Goal: Transaction & Acquisition: Download file/media

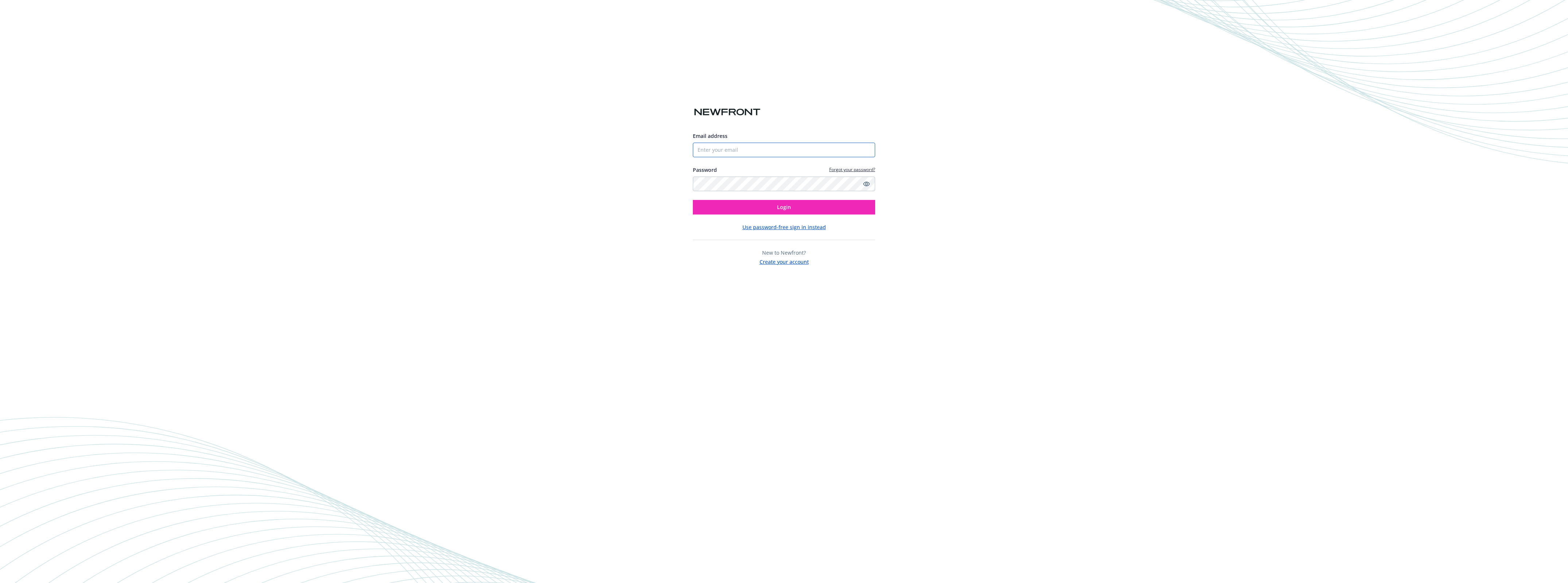
type input "[EMAIL_ADDRESS][DOMAIN_NAME]"
click at [763, 207] on button "Login" at bounding box center [784, 207] width 183 height 15
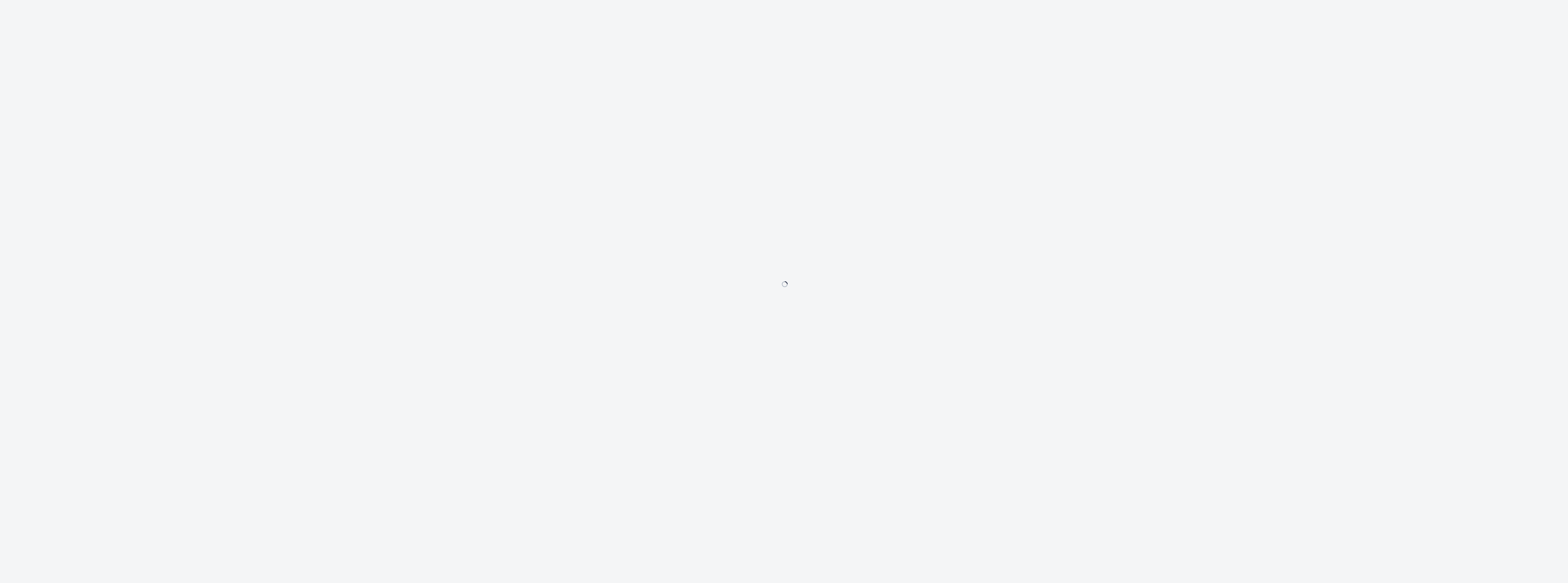
click at [410, 143] on div at bounding box center [784, 291] width 1568 height 583
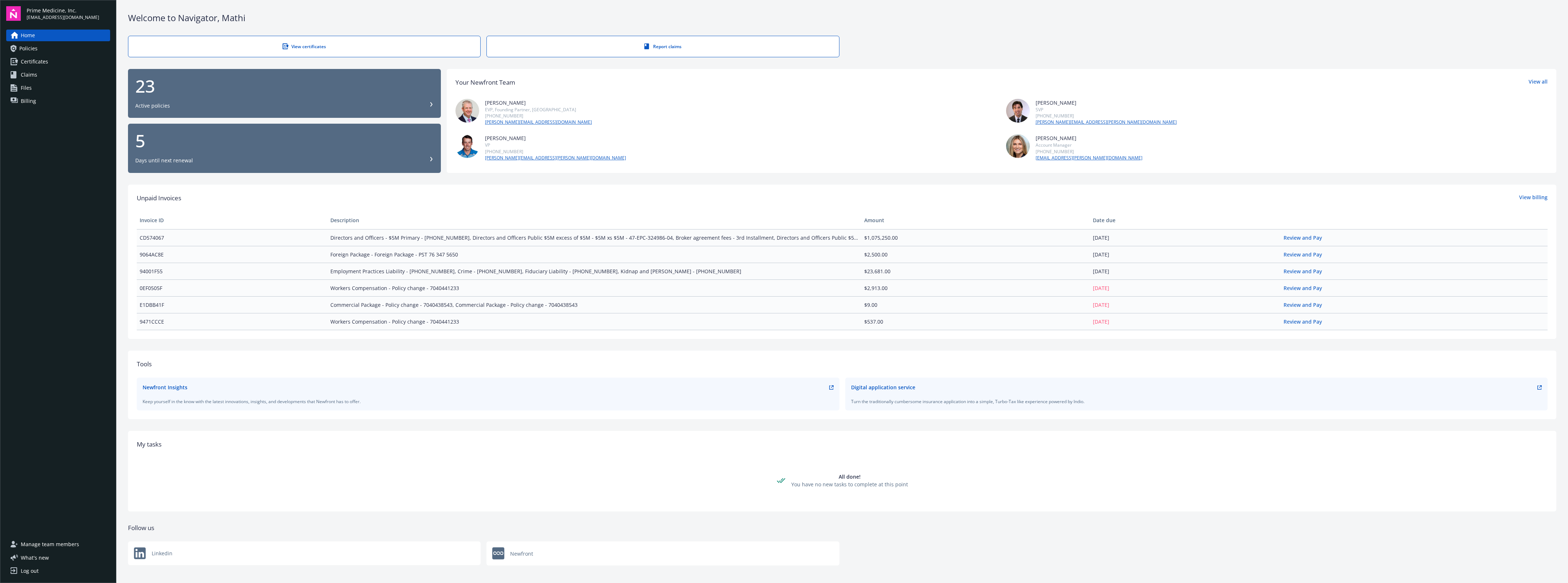
click at [81, 52] on link "Policies" at bounding box center [58, 48] width 104 height 12
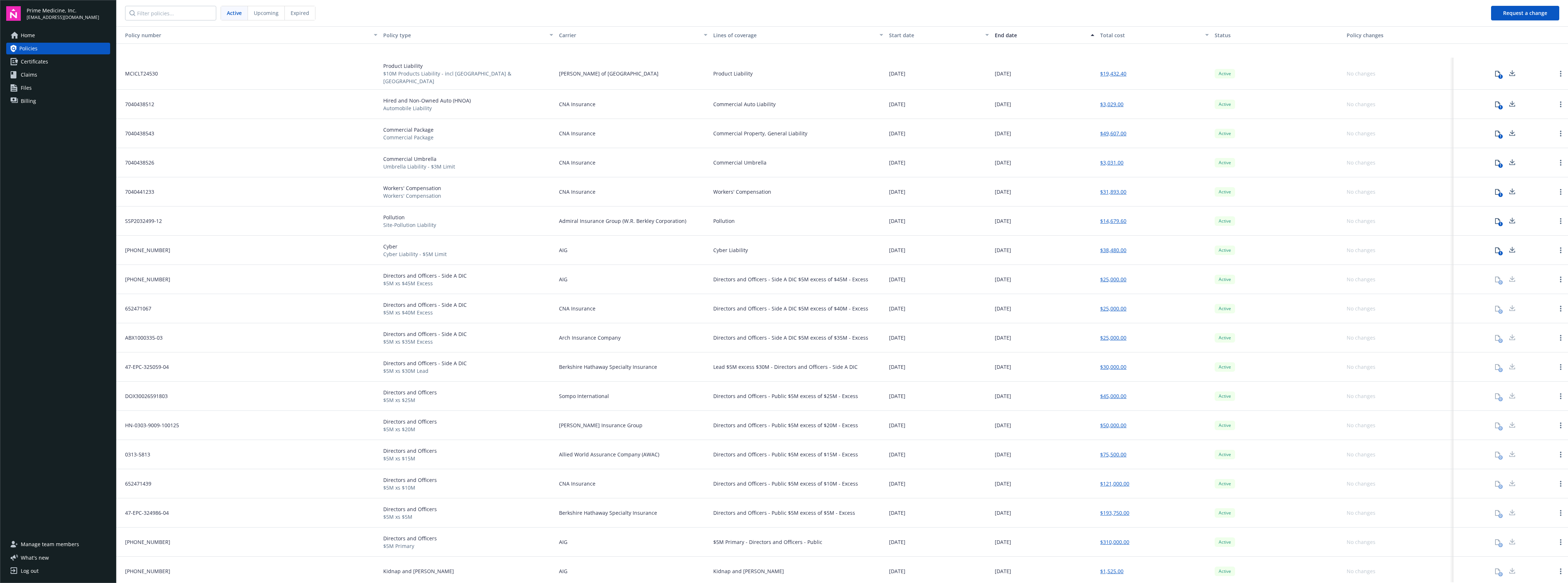
scroll to position [132, 0]
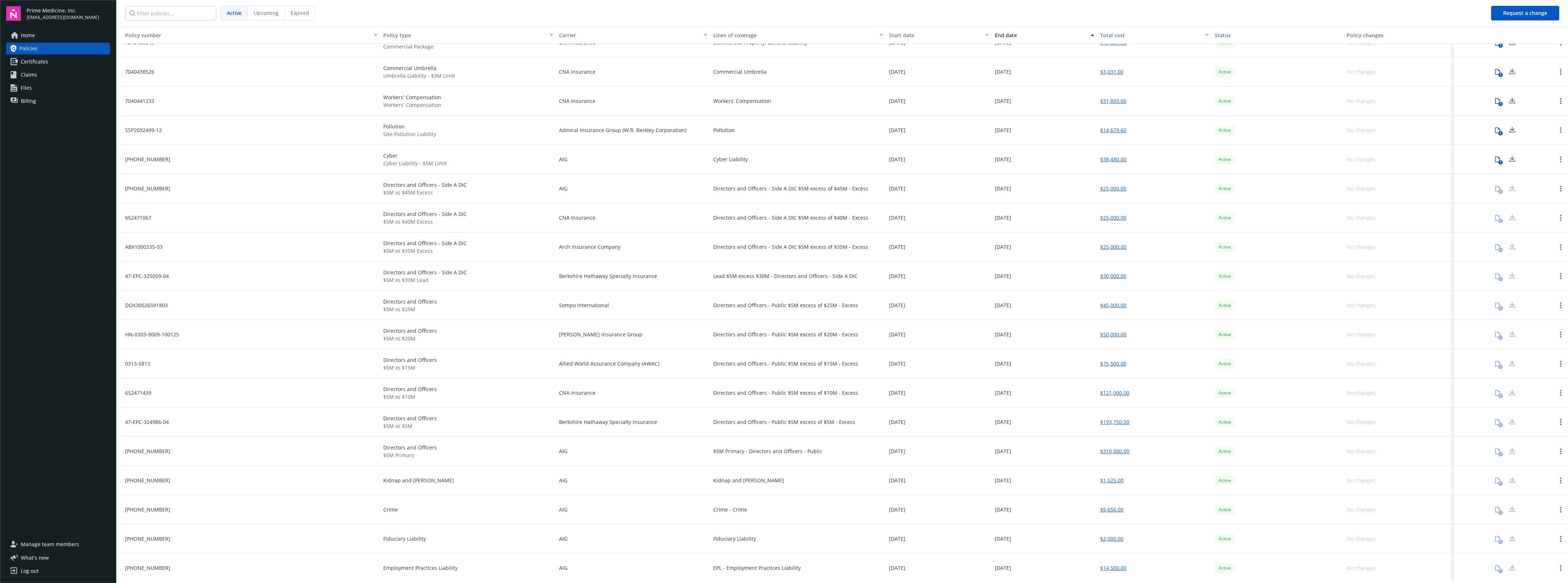
click at [774, 568] on div "EPL - Employment Practices Liability" at bounding box center [757, 568] width 88 height 8
click at [1507, 568] on div at bounding box center [1512, 568] width 15 height 15
click at [1556, 568] on link "Open options" at bounding box center [1561, 568] width 9 height 9
click at [1461, 565] on div "0" at bounding box center [1505, 568] width 97 height 15
click at [1494, 565] on div "0" at bounding box center [1497, 568] width 15 height 15
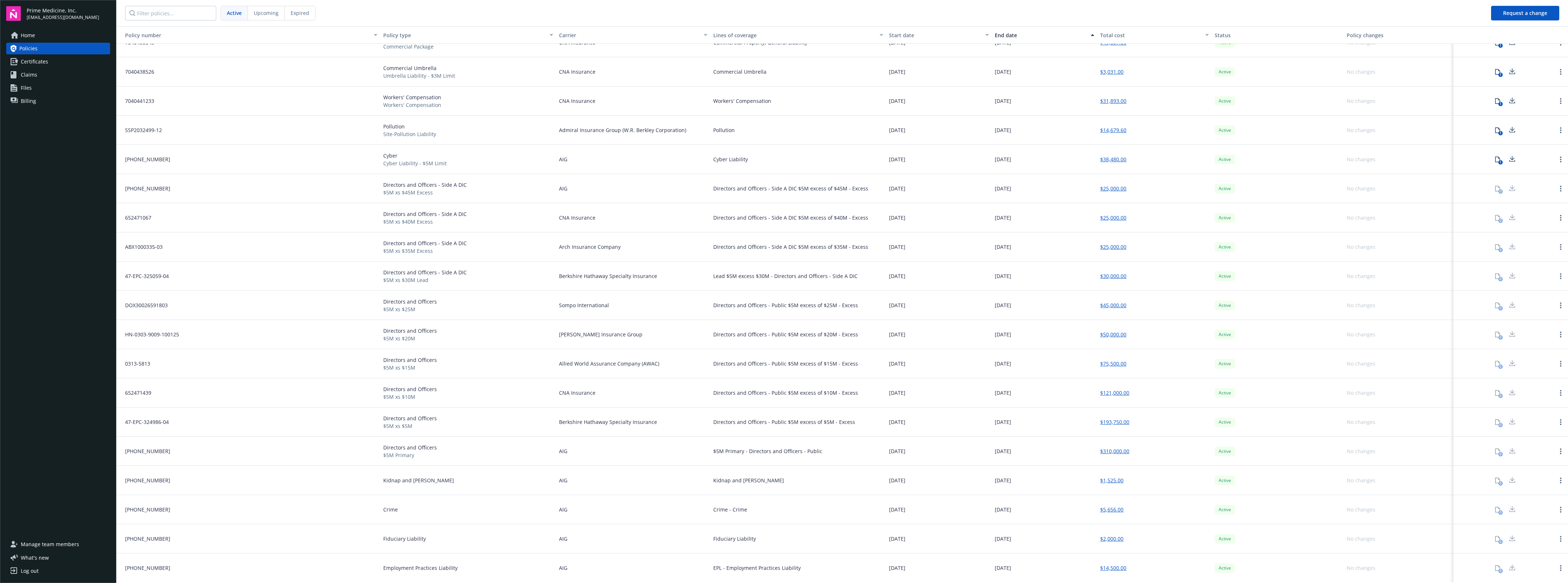
click at [1490, 567] on div "0" at bounding box center [1497, 568] width 15 height 15
click at [1459, 579] on div "0" at bounding box center [1511, 568] width 114 height 29
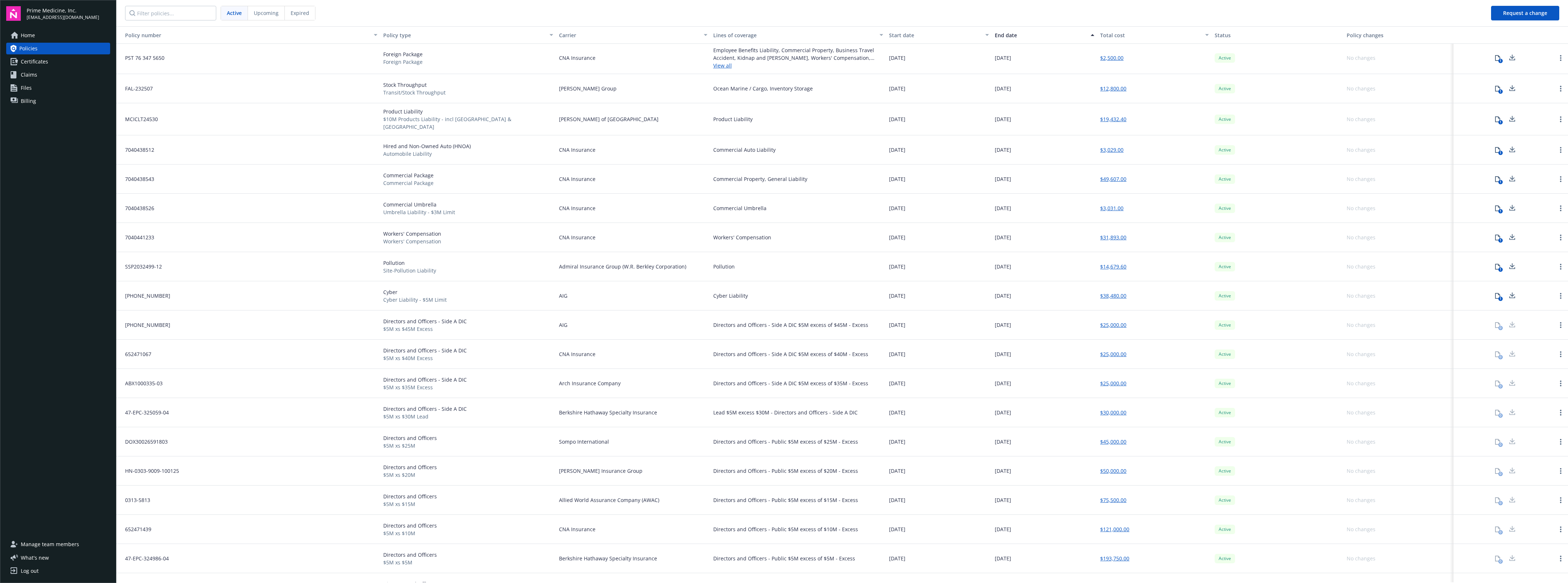
click at [293, 10] on span "Expired" at bounding box center [299, 13] width 19 height 8
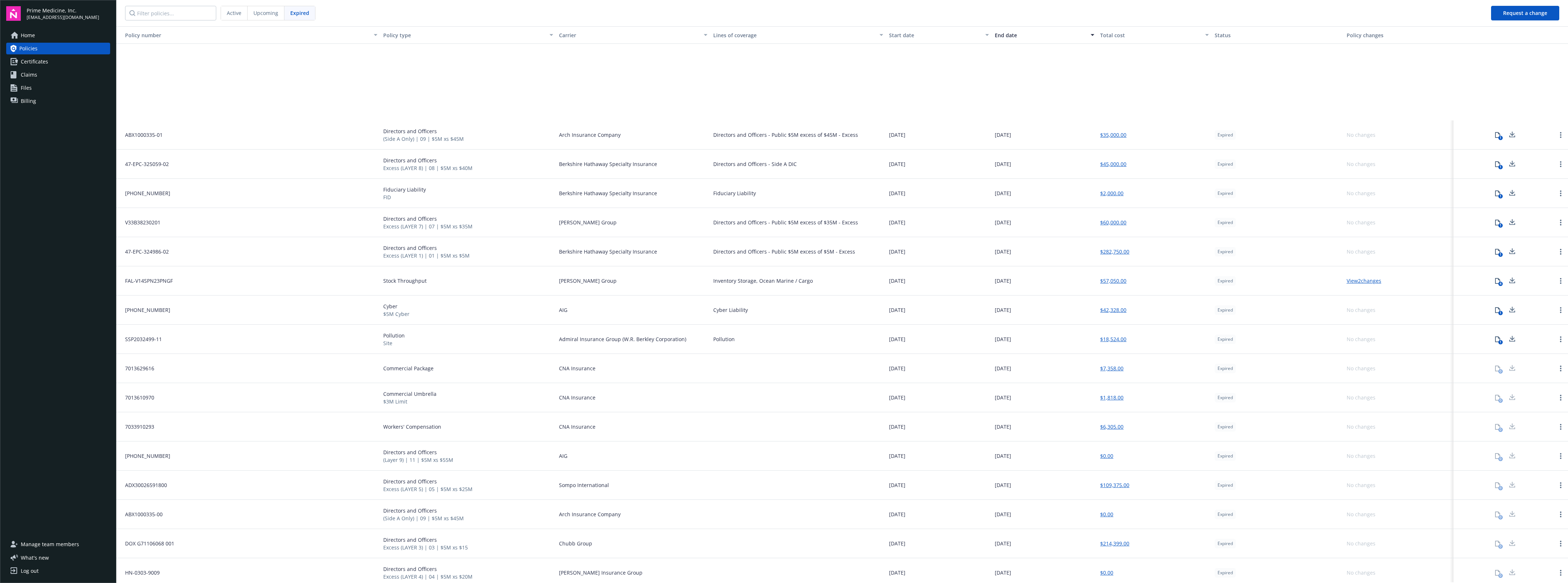
scroll to position [1242, 0]
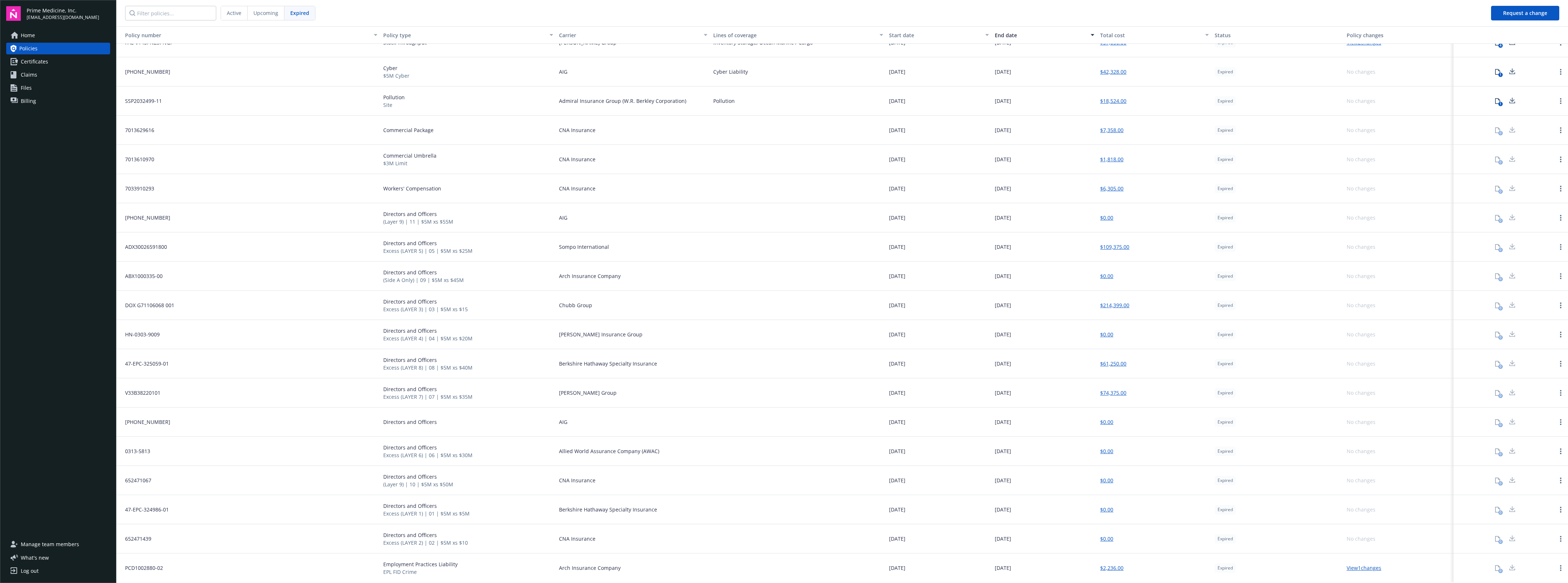
click at [1505, 568] on div at bounding box center [1512, 568] width 15 height 15
click at [1556, 568] on link "Open options" at bounding box center [1561, 568] width 9 height 9
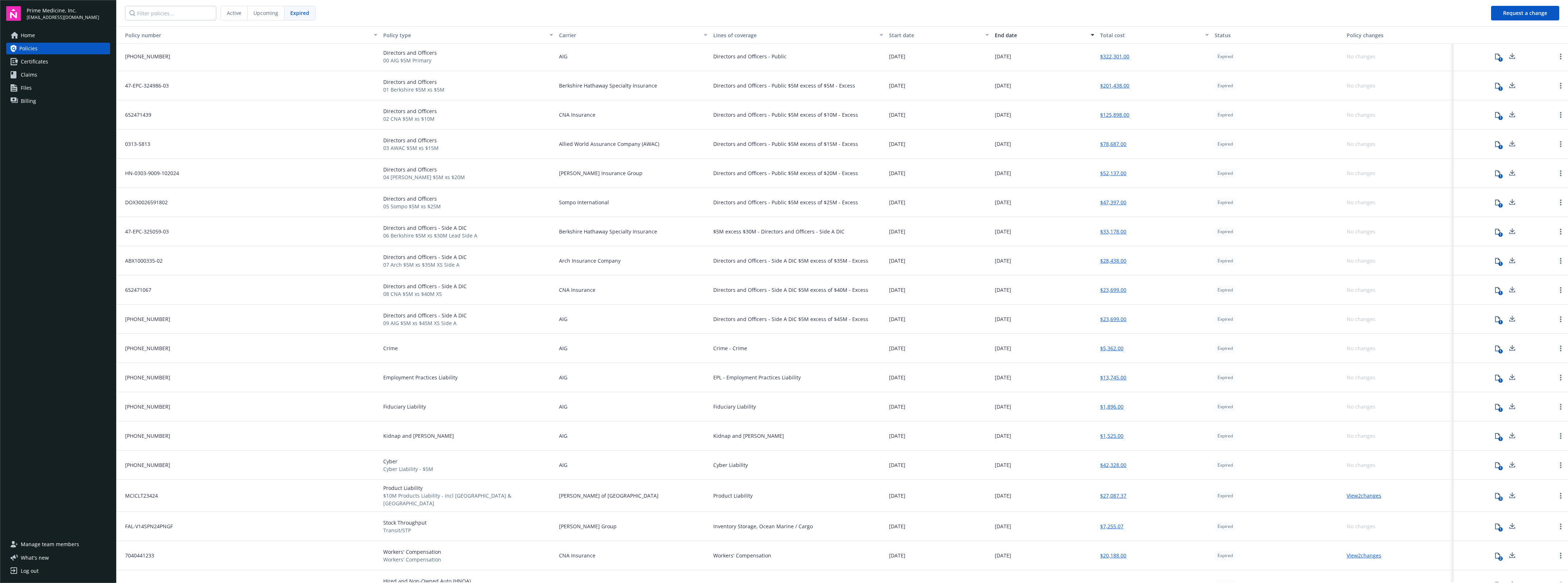
scroll to position [0, 0]
click at [1499, 381] on div "1" at bounding box center [1500, 382] width 4 height 4
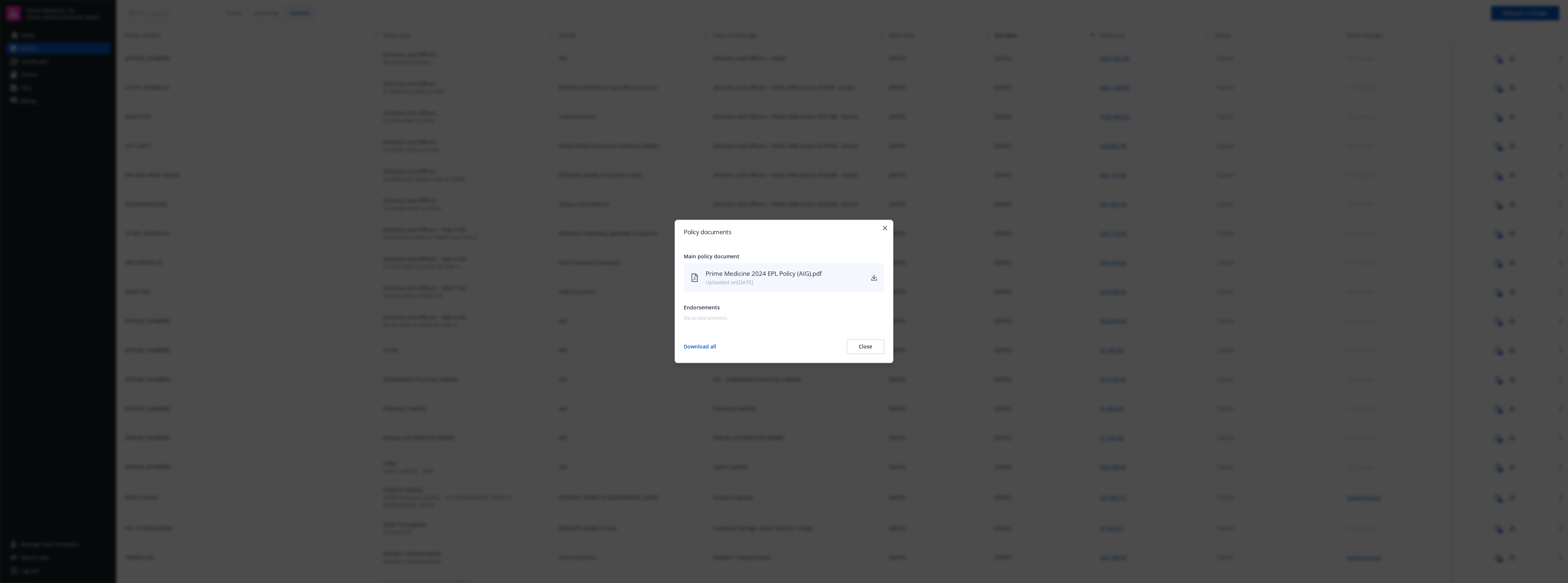
click at [875, 276] on icon "download" at bounding box center [874, 278] width 6 height 6
click at [883, 227] on icon "button" at bounding box center [884, 228] width 4 height 4
